Goal: Transaction & Acquisition: Purchase product/service

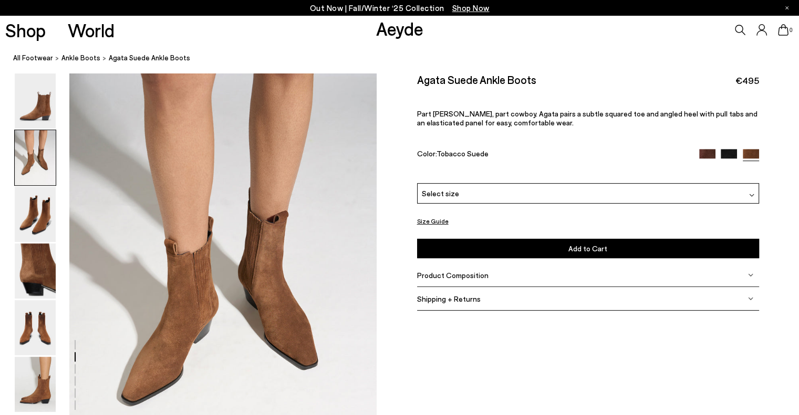
drag, startPoint x: 0, startPoint y: 0, endPoint x: 701, endPoint y: 157, distance: 717.9
click at [701, 157] on img at bounding box center [707, 157] width 16 height 16
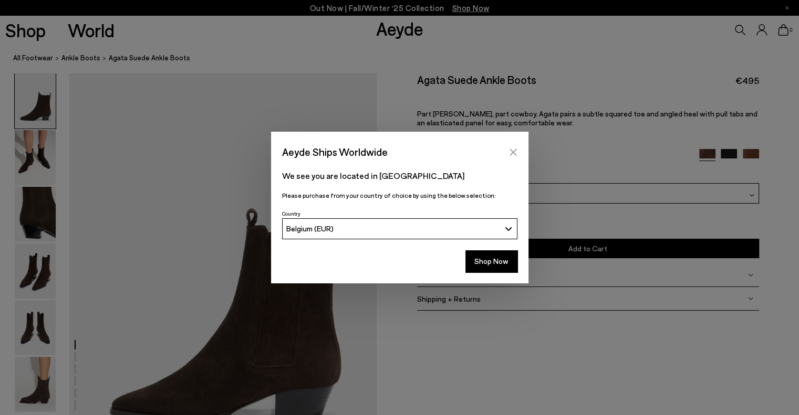
click at [513, 149] on icon "Close" at bounding box center [513, 152] width 8 height 8
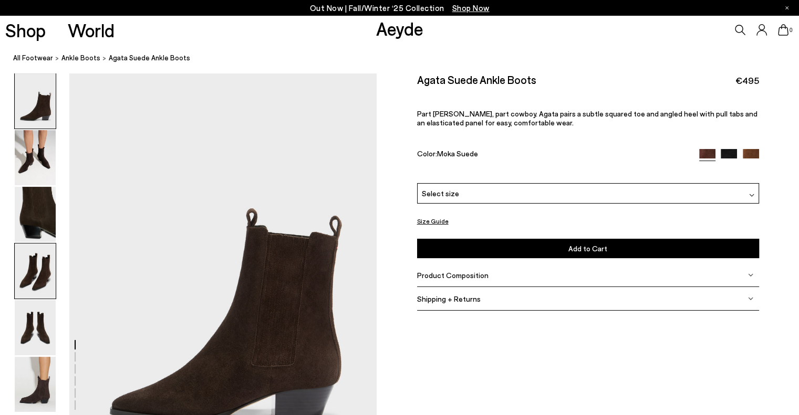
click at [28, 278] on img at bounding box center [35, 271] width 41 height 55
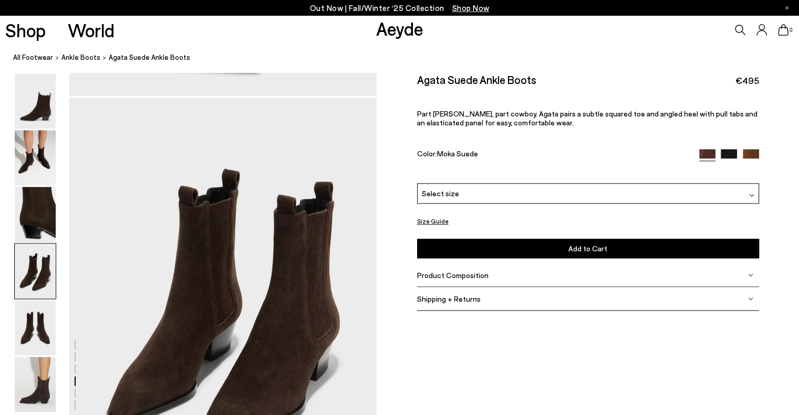
scroll to position [1235, 0]
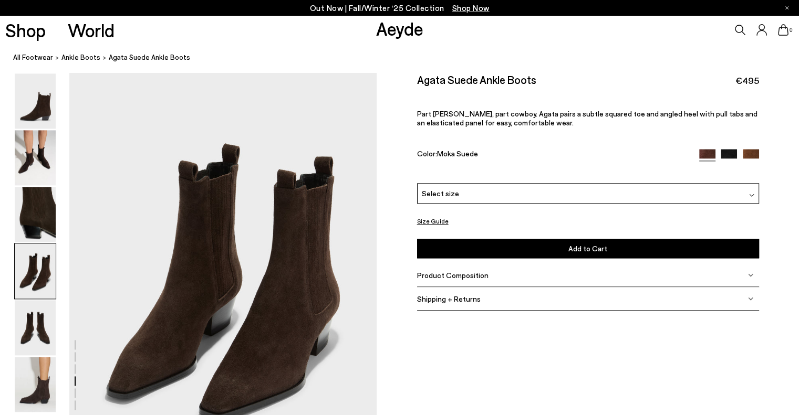
click at [448, 199] on span "Select size" at bounding box center [440, 193] width 37 height 11
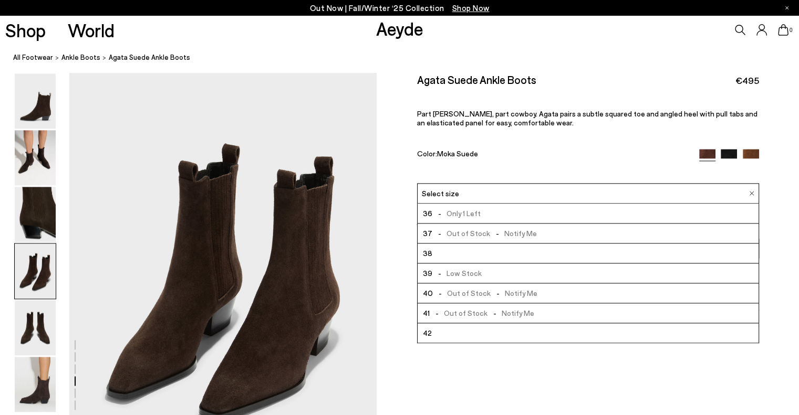
click at [504, 140] on div "Agata Suede Ankle Boots €495 Part Chelsea, part cowboy. Agata pairs a subtle sq…" at bounding box center [588, 128] width 342 height 110
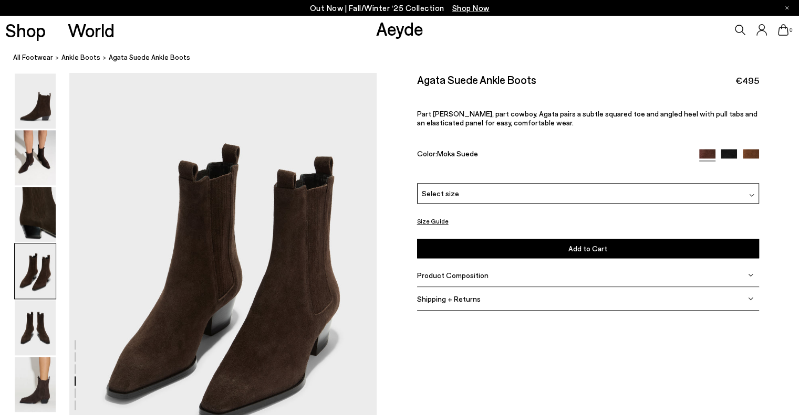
click at [56, 213] on div at bounding box center [188, 72] width 377 height 2468
click at [34, 164] on img at bounding box center [35, 157] width 41 height 55
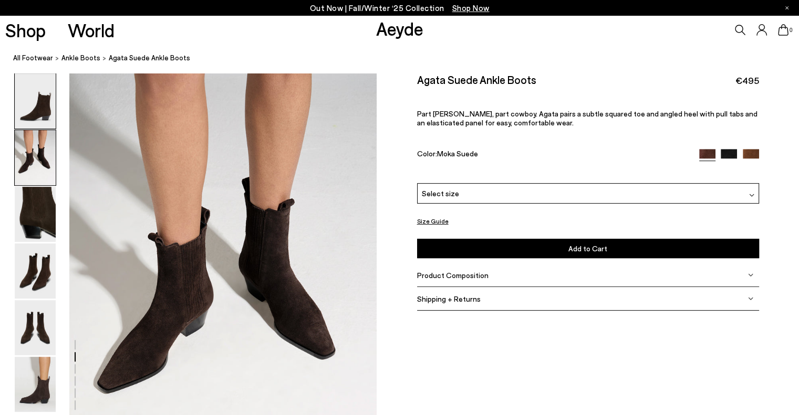
click at [34, 123] on img at bounding box center [35, 101] width 41 height 55
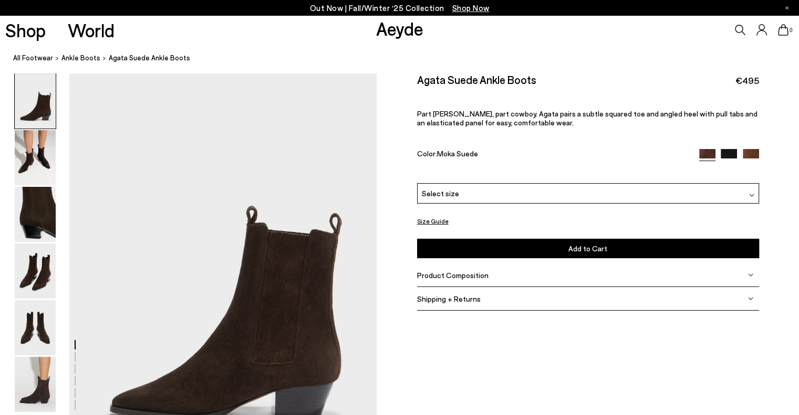
scroll to position [0, 0]
